Goal: Transaction & Acquisition: Purchase product/service

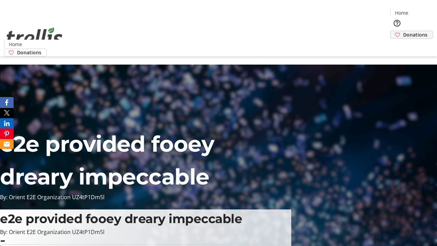
click at [404, 31] on span "Donations" at bounding box center [416, 34] width 24 height 7
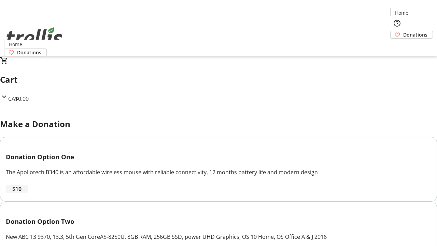
click at [22, 193] on span "$10" at bounding box center [16, 189] width 9 height 8
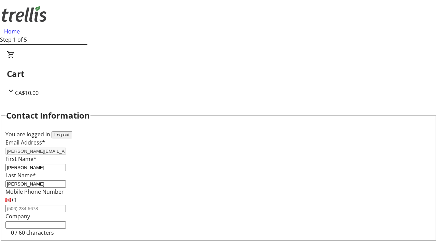
select select "CA"
type input "[STREET_ADDRESS][PERSON_NAME]"
type input "Kelowna"
select select "BC"
type input "Kelowna"
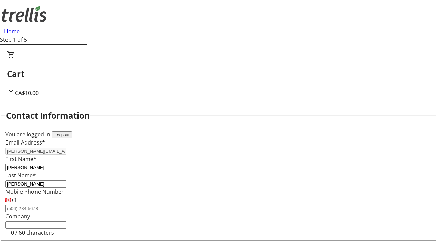
type input "V1Y 0C2"
